Goal: Information Seeking & Learning: Learn about a topic

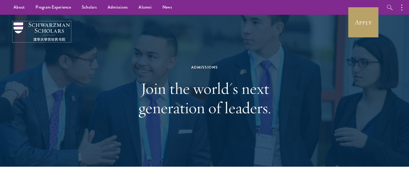
click at [57, 31] on img at bounding box center [41, 31] width 57 height 19
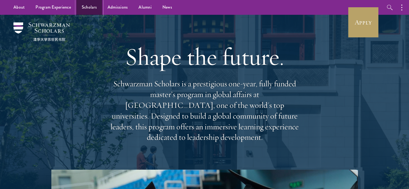
click at [98, 8] on link "Scholars" at bounding box center [89, 7] width 26 height 15
